Goal: Information Seeking & Learning: Check status

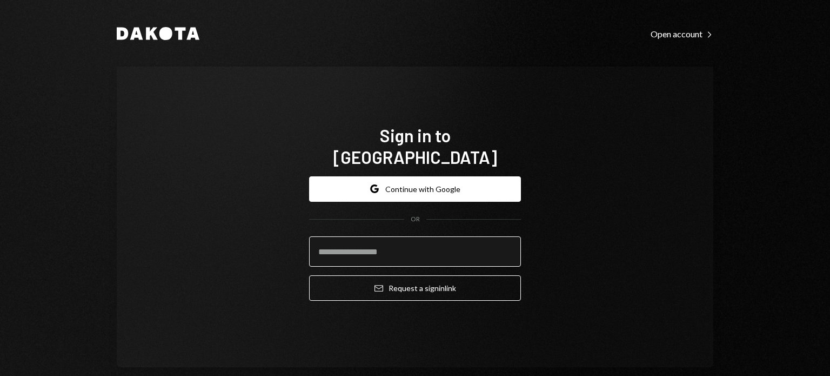
click at [375, 238] on input "email" at bounding box center [415, 251] width 212 height 30
type input "**********"
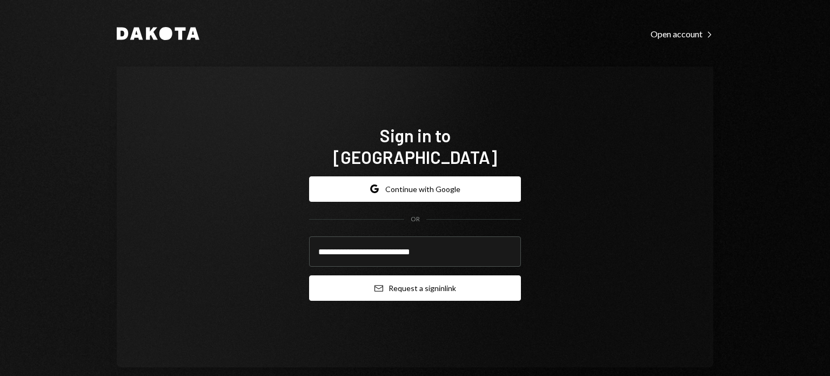
click at [455, 277] on button "Email Request a sign in link" at bounding box center [415, 287] width 212 height 25
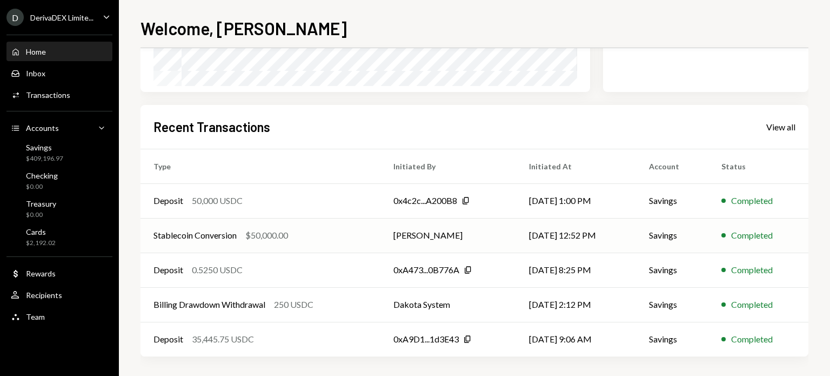
scroll to position [224, 0]
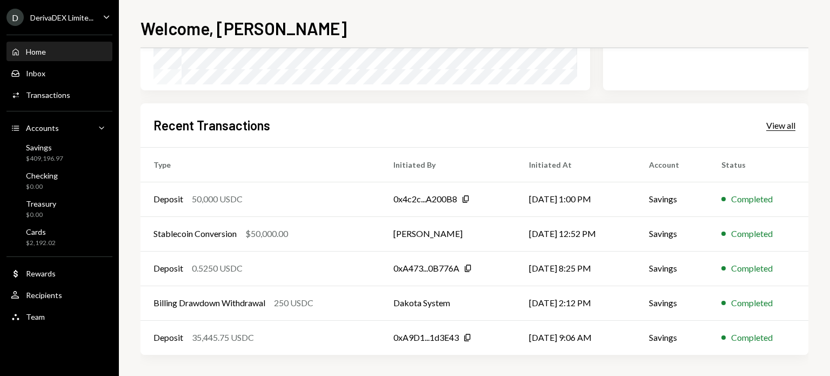
click at [782, 120] on div "View all" at bounding box center [780, 125] width 29 height 11
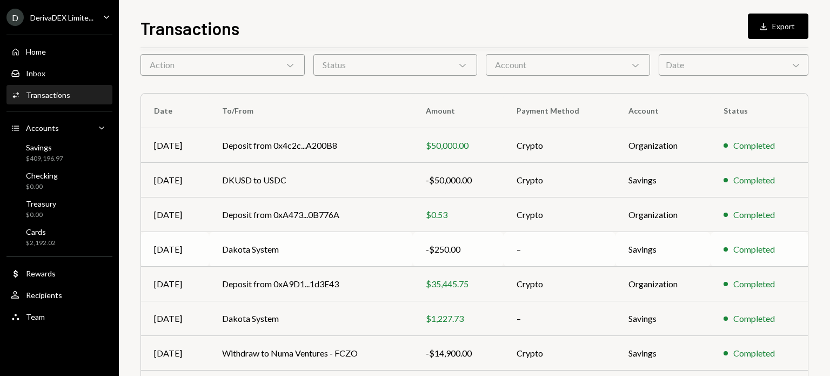
scroll to position [162, 0]
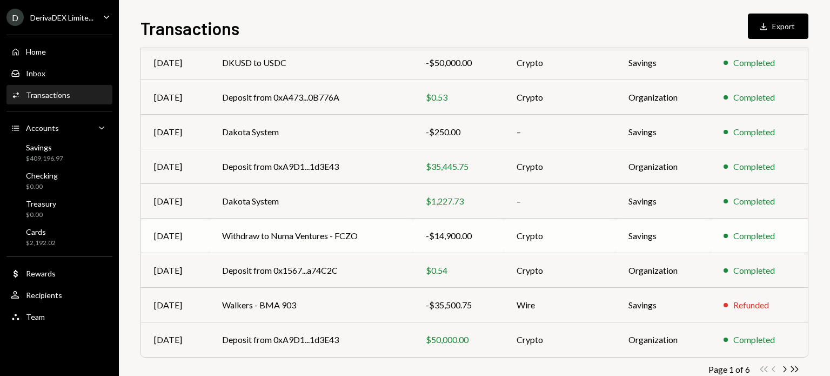
click at [293, 226] on td "Withdraw to Numa Ventures - FCZO" at bounding box center [311, 235] width 204 height 35
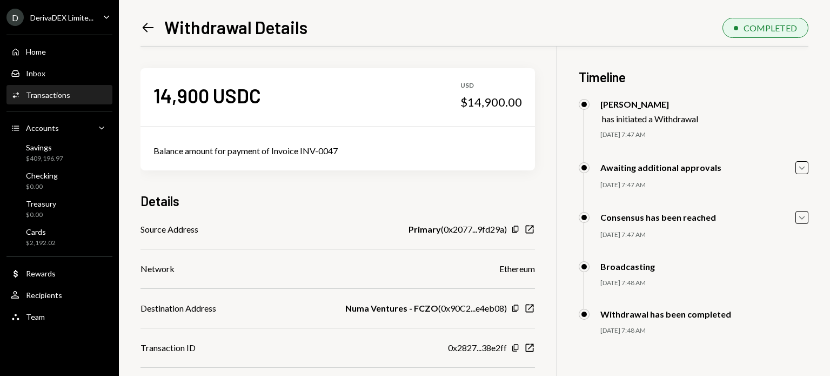
scroll to position [46, 0]
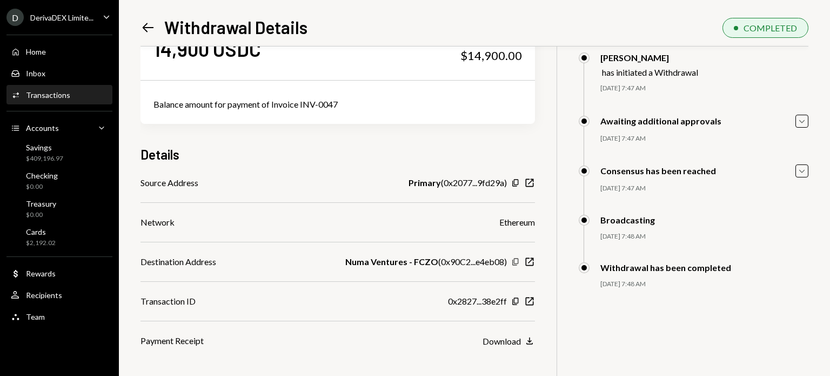
click at [515, 262] on icon "Copy" at bounding box center [515, 261] width 9 height 9
click at [517, 300] on icon "Copy" at bounding box center [515, 301] width 9 height 9
click at [516, 299] on icon "Copy" at bounding box center [515, 301] width 9 height 9
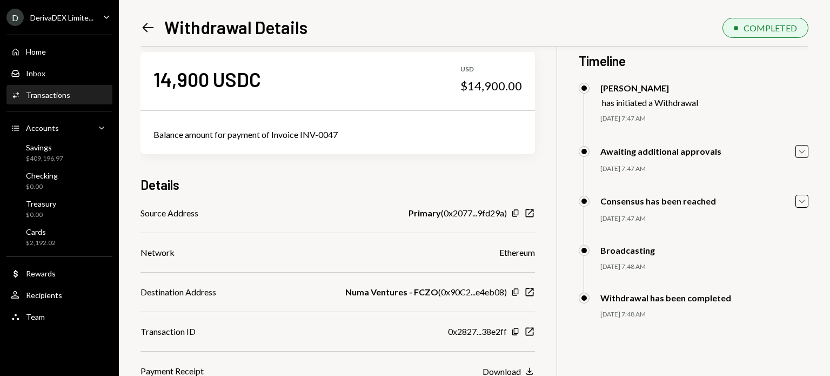
scroll to position [0, 0]
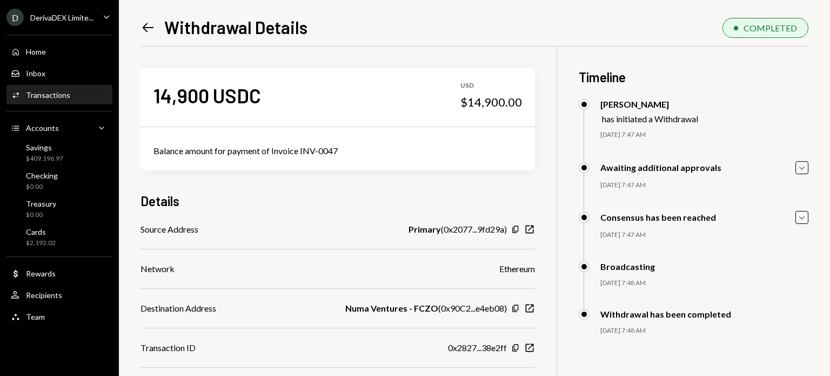
click at [146, 26] on icon "Left Arrow" at bounding box center [148, 27] width 15 height 15
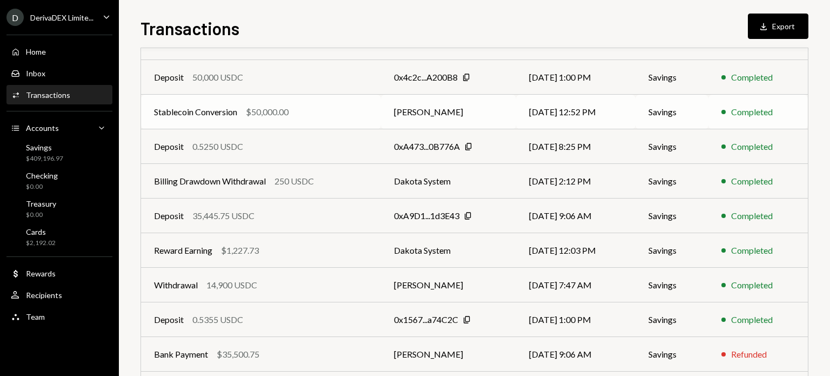
scroll to position [188, 0]
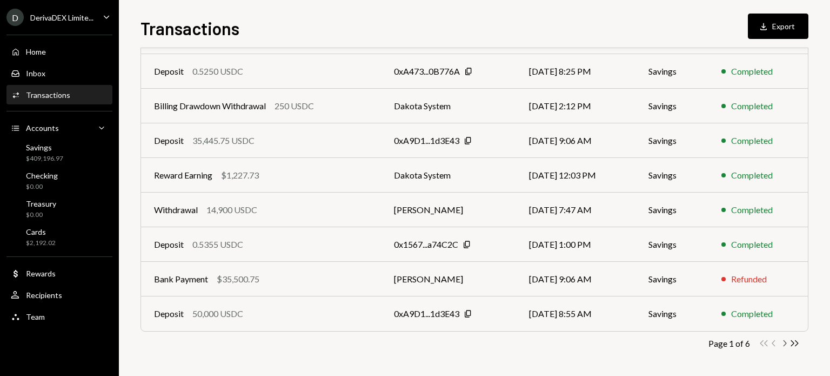
click at [784, 341] on icon "Chevron Right" at bounding box center [784, 343] width 10 height 10
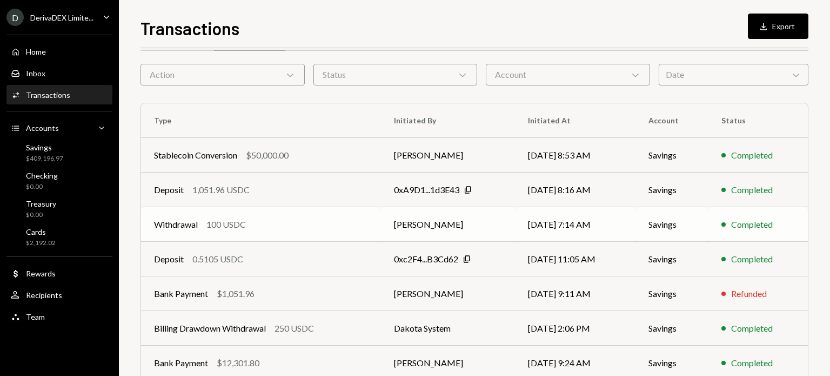
scroll to position [54, 0]
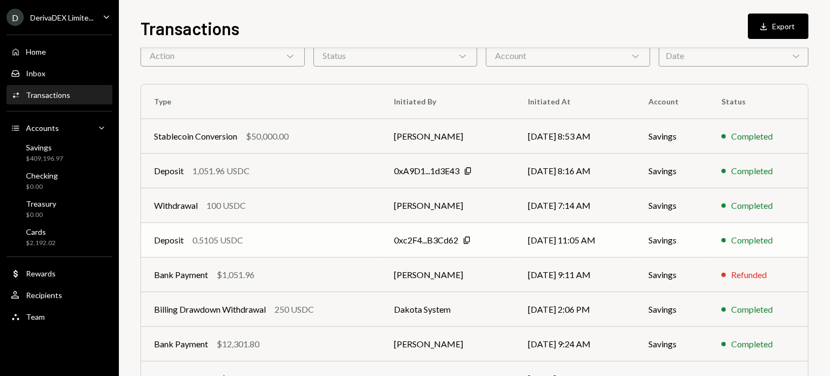
click at [364, 237] on div "Deposit 0.5105 USDC" at bounding box center [261, 239] width 214 height 13
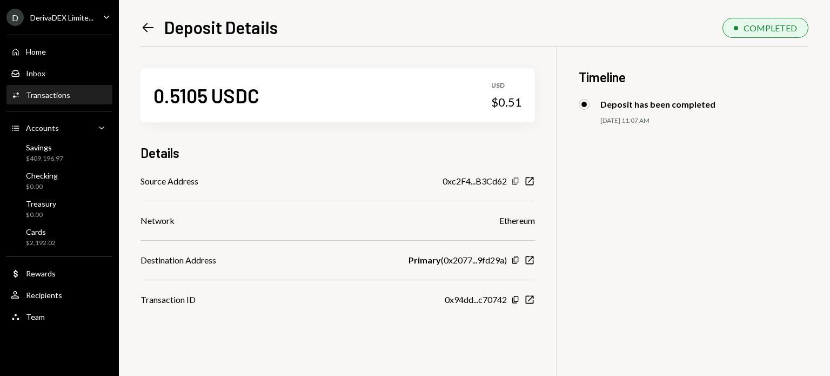
click at [514, 179] on icon "Copy" at bounding box center [515, 181] width 9 height 9
click at [149, 23] on icon "Left Arrow" at bounding box center [148, 27] width 15 height 15
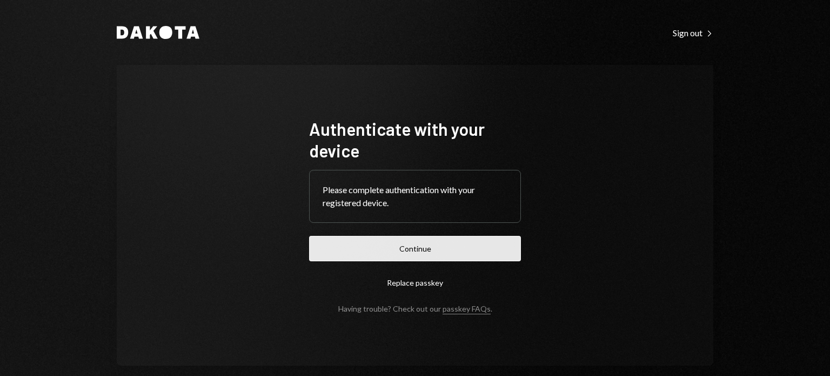
click at [389, 246] on button "Continue" at bounding box center [415, 248] width 212 height 25
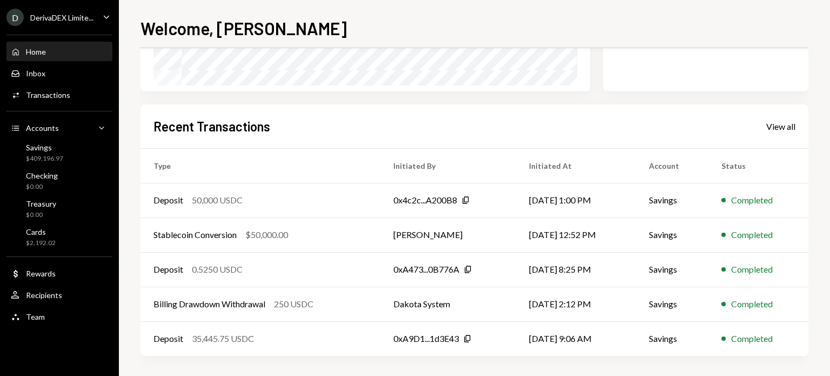
scroll to position [224, 0]
click at [777, 125] on div "View all" at bounding box center [780, 125] width 29 height 11
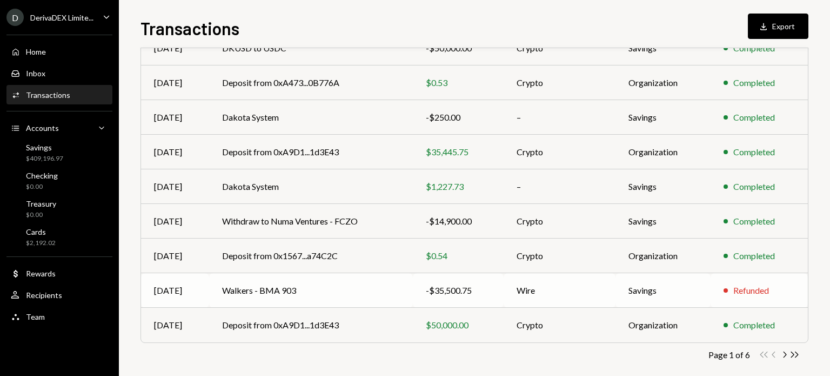
scroll to position [188, 0]
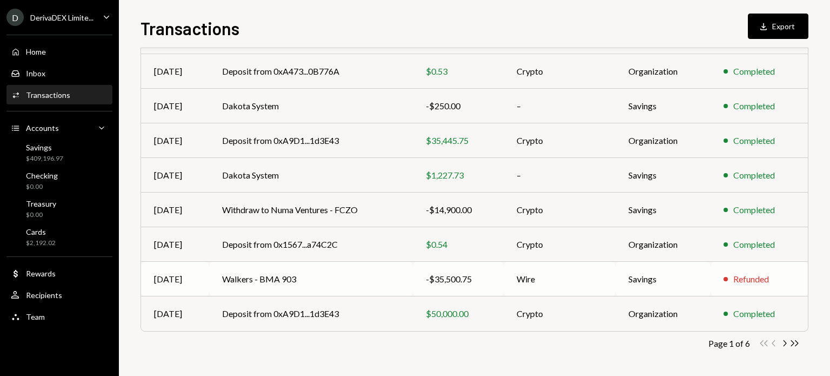
click at [749, 277] on div "Refunded" at bounding box center [751, 278] width 36 height 13
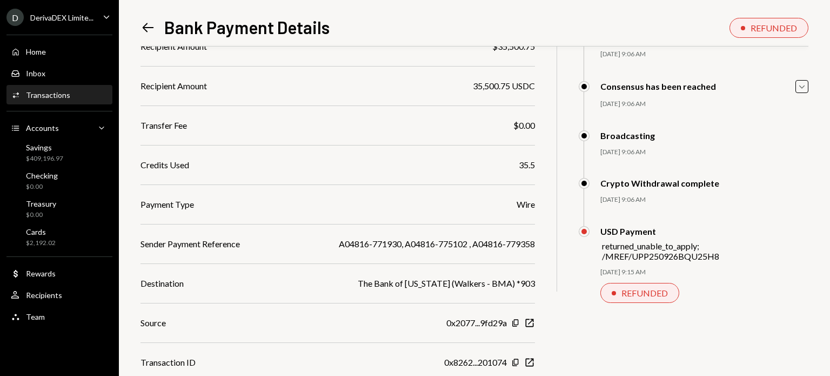
scroll to position [162, 0]
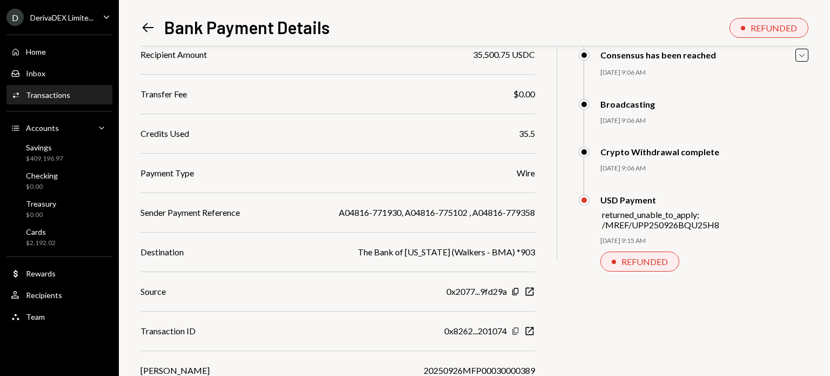
click at [519, 329] on icon "Copy" at bounding box center [515, 330] width 9 height 9
click at [56, 151] on div "Savings" at bounding box center [44, 147] width 37 height 9
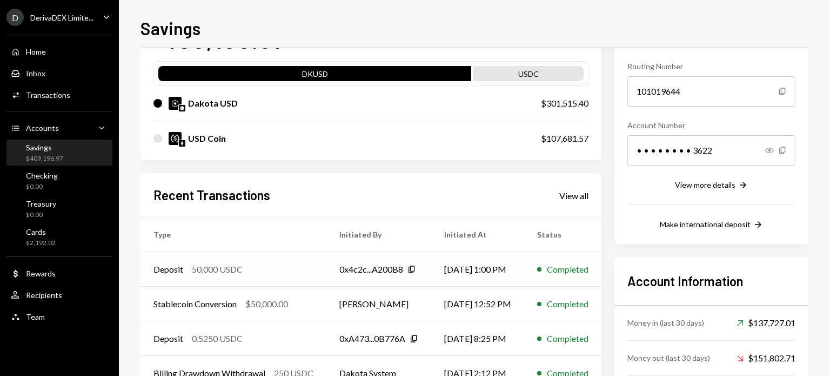
scroll to position [170, 0]
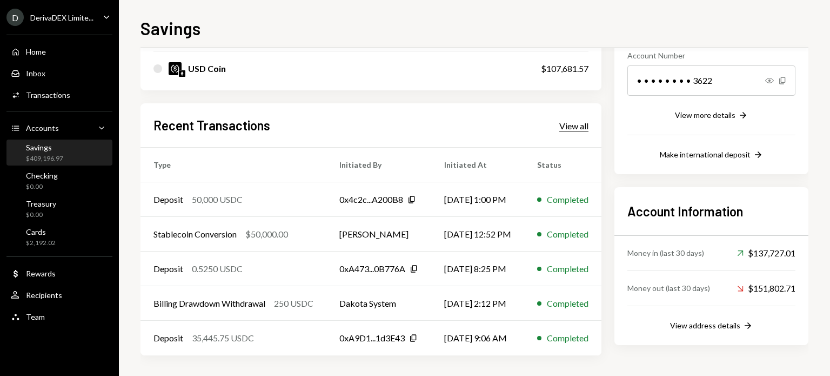
click at [587, 122] on div "View all" at bounding box center [573, 126] width 29 height 11
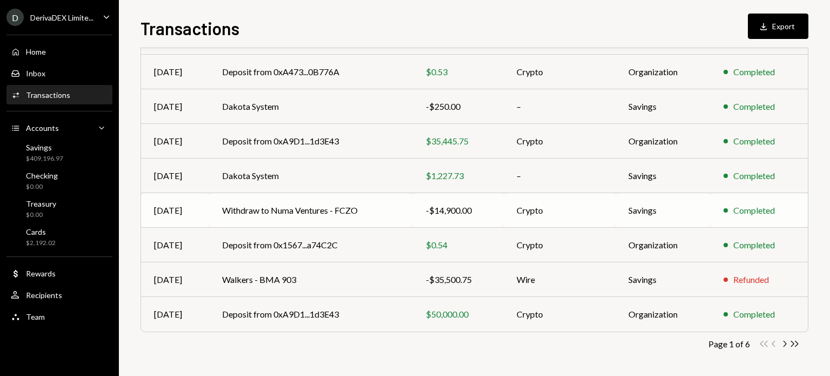
scroll to position [188, 0]
click at [786, 341] on icon "Chevron Right" at bounding box center [784, 343] width 10 height 10
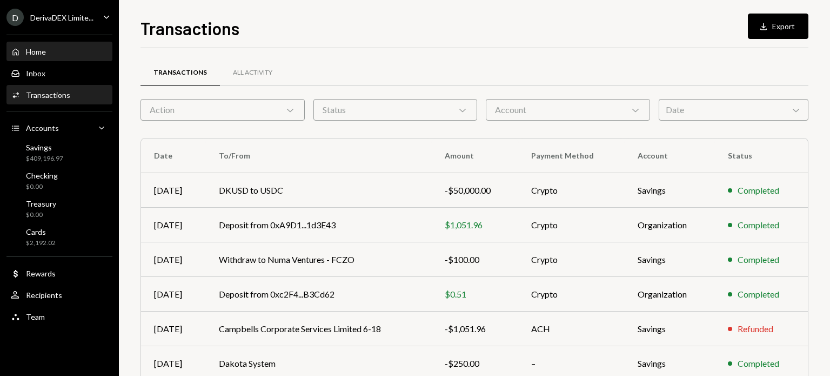
click at [38, 49] on div "Home" at bounding box center [36, 51] width 20 height 9
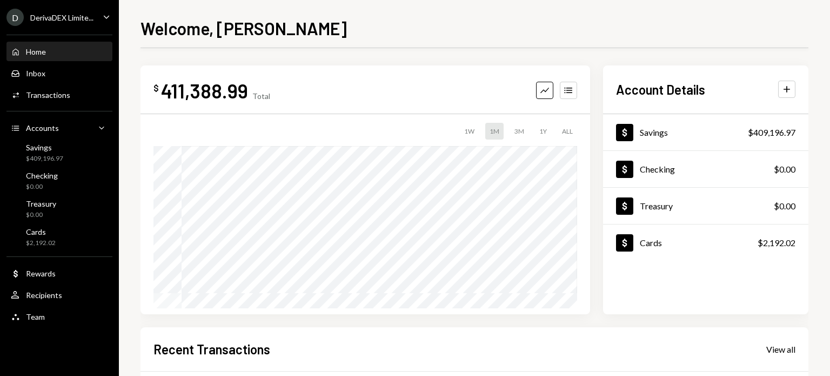
scroll to position [224, 0]
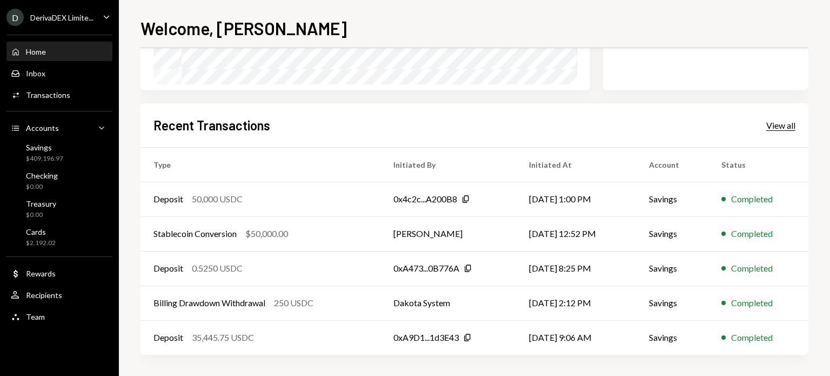
click at [785, 123] on div "View all" at bounding box center [780, 125] width 29 height 11
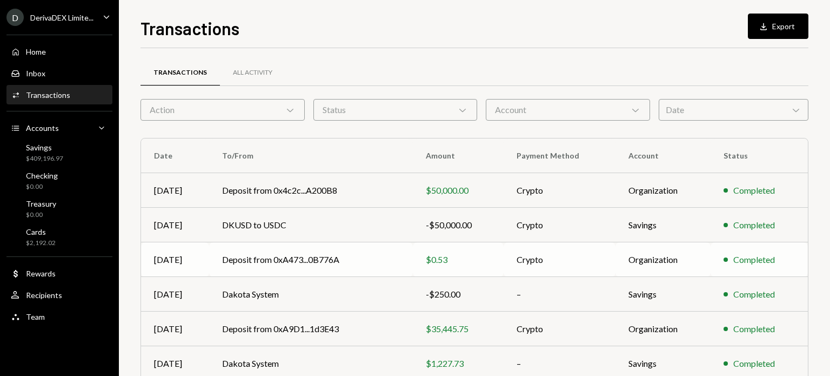
click at [378, 265] on td "Deposit from 0xA473...0B776A" at bounding box center [311, 259] width 204 height 35
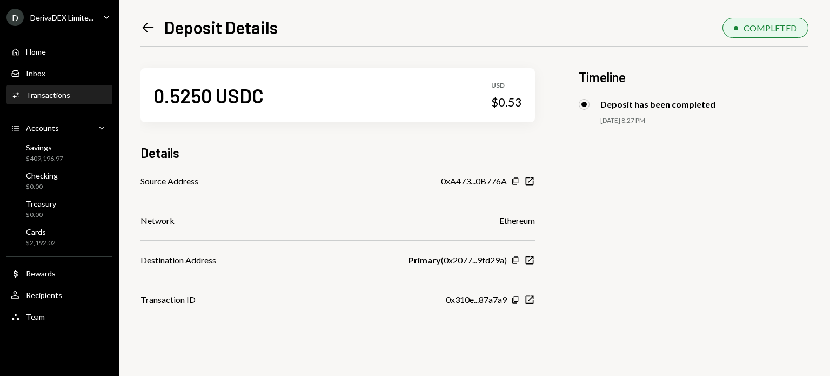
click at [147, 25] on icon "Left Arrow" at bounding box center [148, 27] width 15 height 15
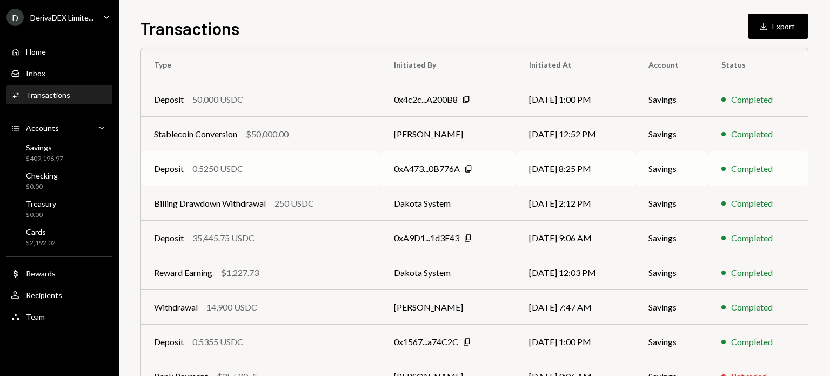
scroll to position [80, 0]
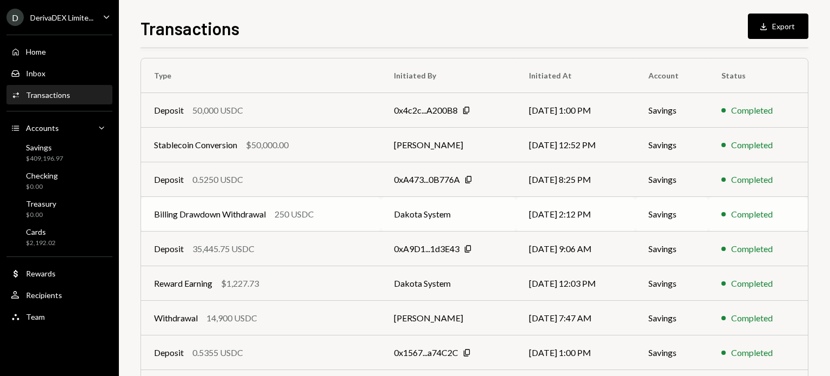
click at [242, 212] on div "Billing Drawdown Withdrawal" at bounding box center [210, 214] width 112 height 13
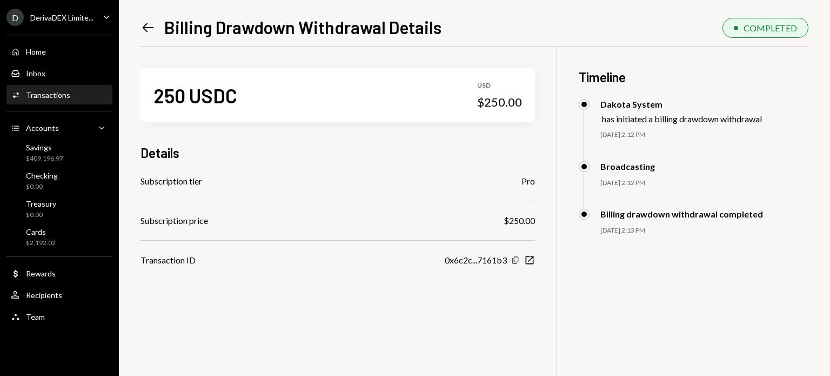
click at [516, 259] on icon "Copy" at bounding box center [515, 260] width 9 height 9
click at [153, 23] on icon "Left Arrow" at bounding box center [148, 27] width 15 height 15
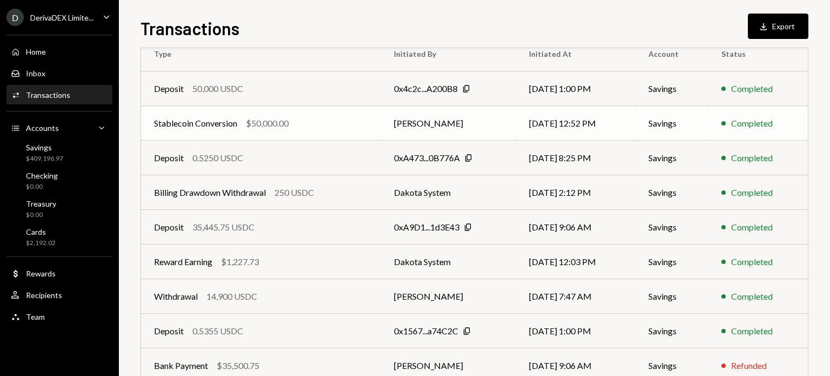
scroll to position [108, 0]
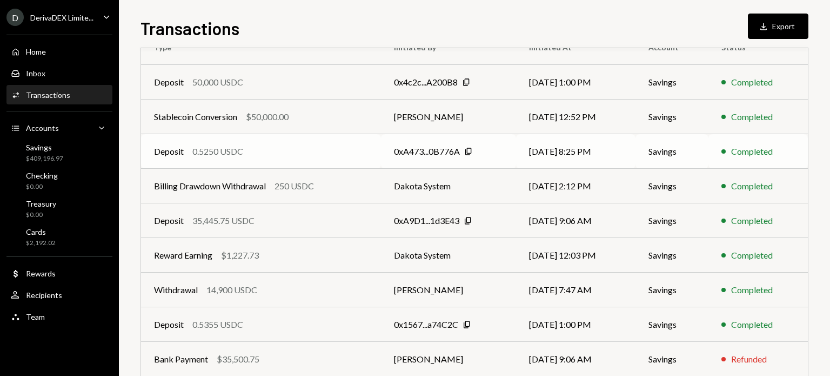
click at [711, 155] on td "Completed" at bounding box center [757, 151] width 99 height 35
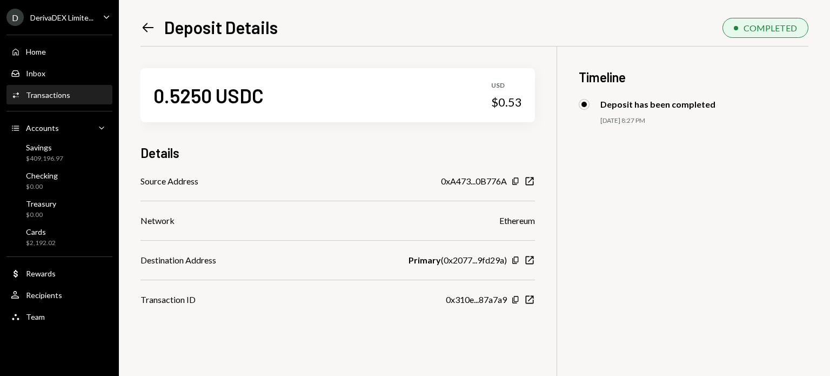
click at [149, 23] on icon "Left Arrow" at bounding box center [148, 27] width 15 height 15
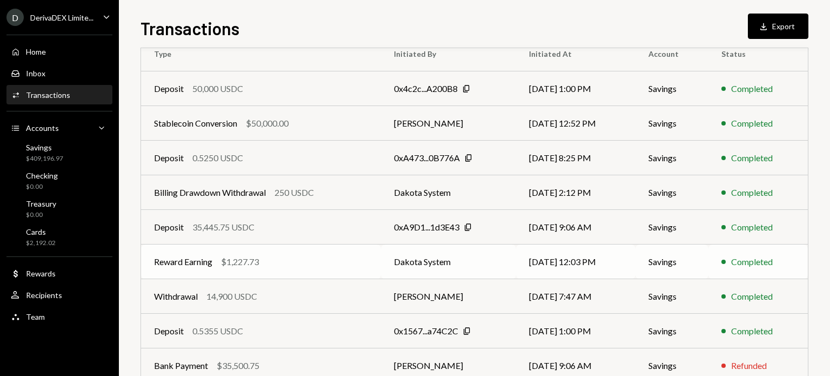
scroll to position [162, 0]
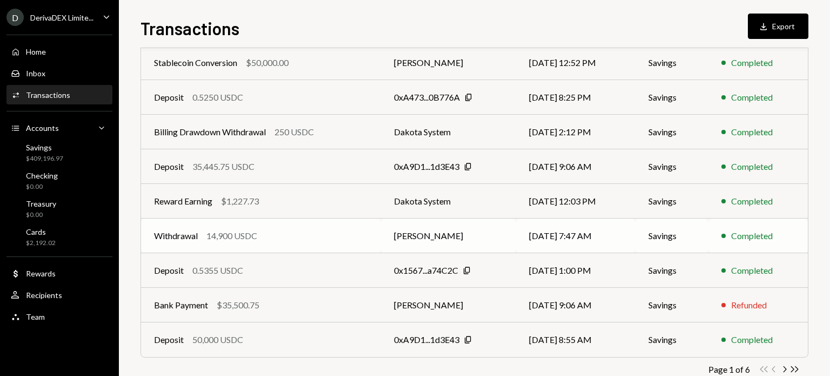
click at [273, 237] on div "Withdrawal 14,900 USDC" at bounding box center [261, 235] width 214 height 13
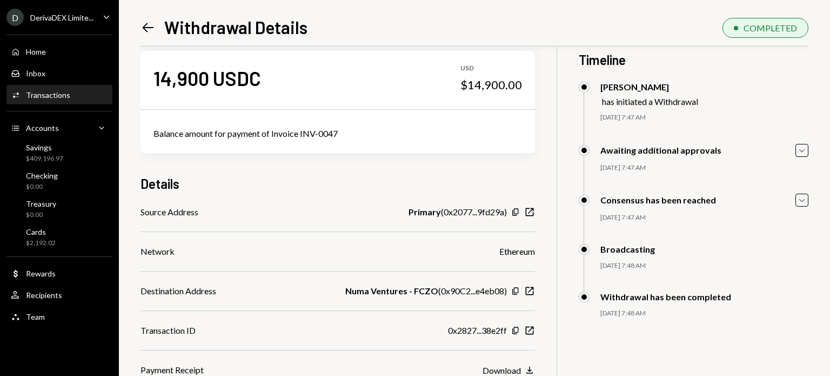
scroll to position [46, 0]
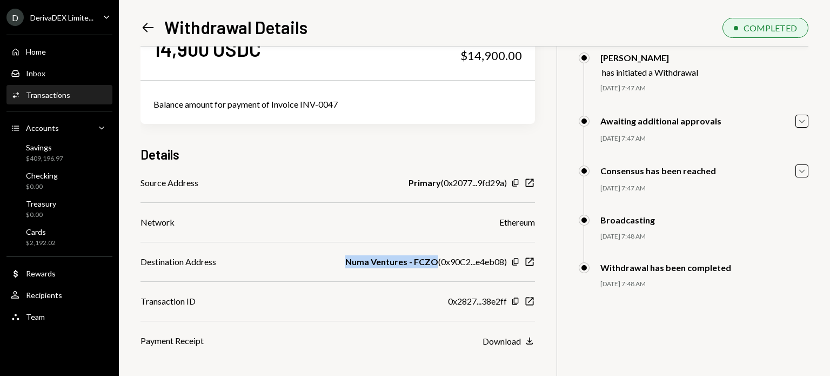
drag, startPoint x: 344, startPoint y: 258, endPoint x: 434, endPoint y: 263, distance: 90.9
click at [434, 263] on div "Destination Address Numa Ventures - FCZO ( 0x90C2...e4eb08 ) Copy New Window" at bounding box center [338, 261] width 394 height 13
copy b "Numa Ventures - FCZO"
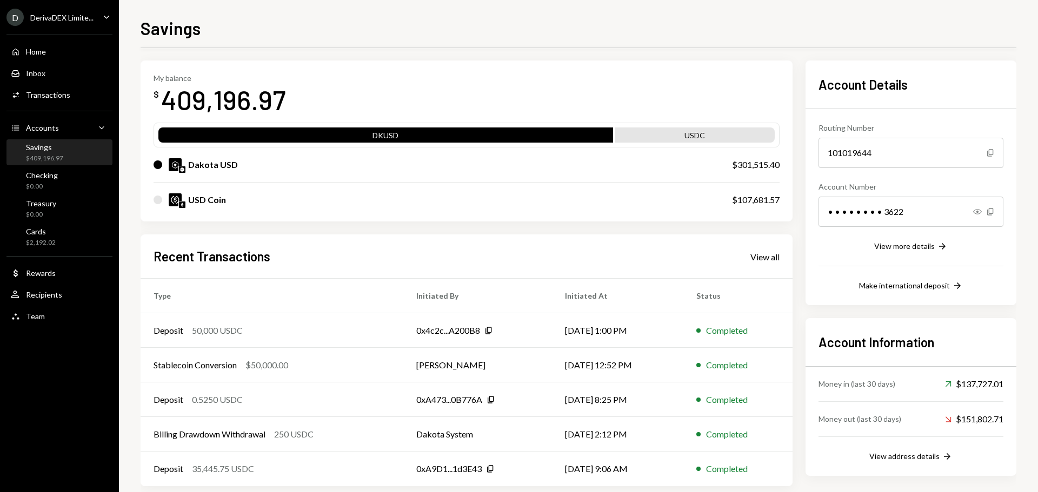
scroll to position [54, 0]
